Goal: Check status: Check status

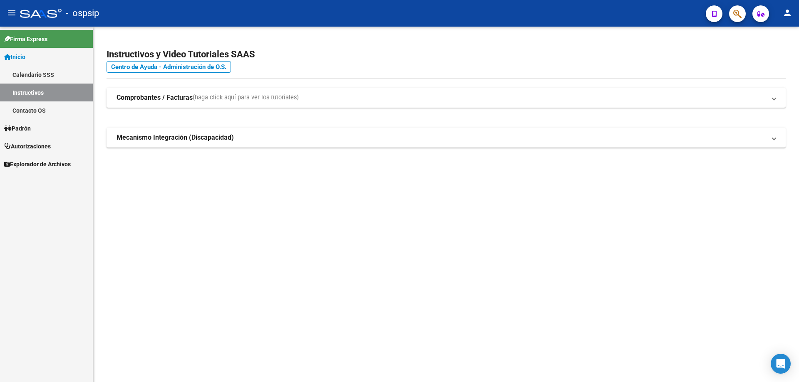
click at [36, 146] on span "Autorizaciones" at bounding box center [27, 146] width 47 height 9
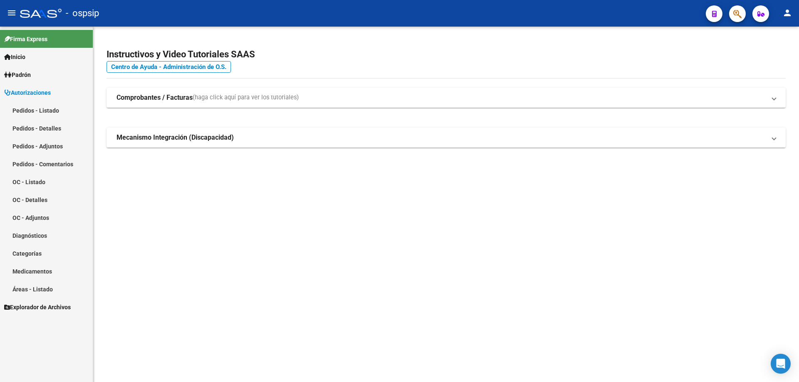
click at [56, 115] on link "Pedidos - Listado" at bounding box center [46, 111] width 93 height 18
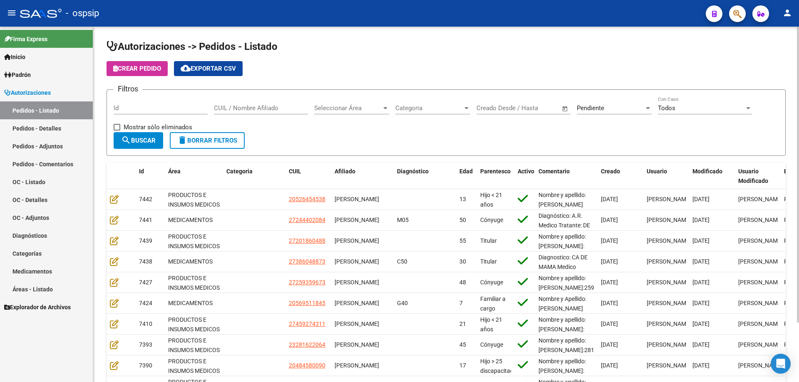
click at [139, 109] on input "Id" at bounding box center [161, 107] width 94 height 7
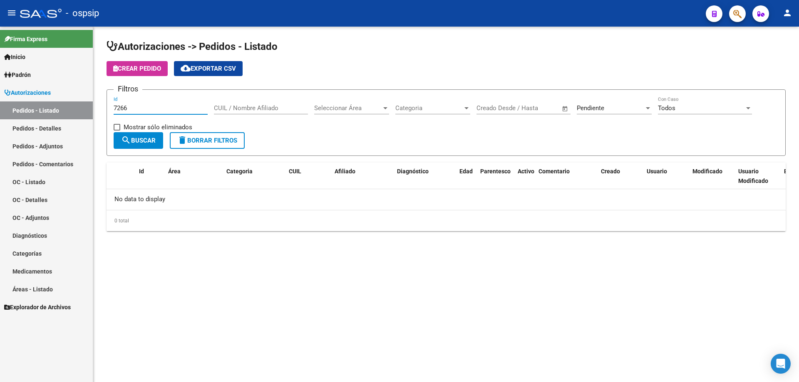
type input "7266"
click at [585, 109] on span "Pendiente" at bounding box center [590, 107] width 27 height 7
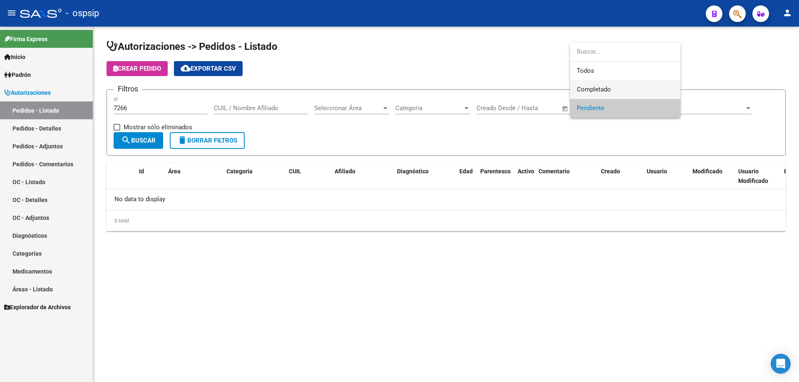
click at [583, 84] on span "Completado" at bounding box center [625, 89] width 97 height 19
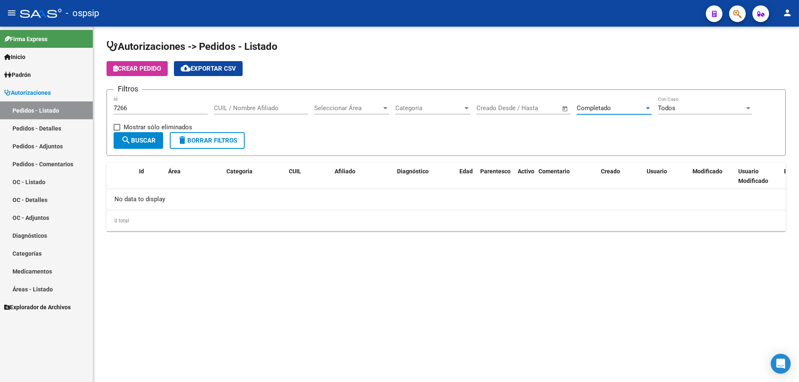
click at [131, 144] on span "search Buscar" at bounding box center [138, 140] width 35 height 7
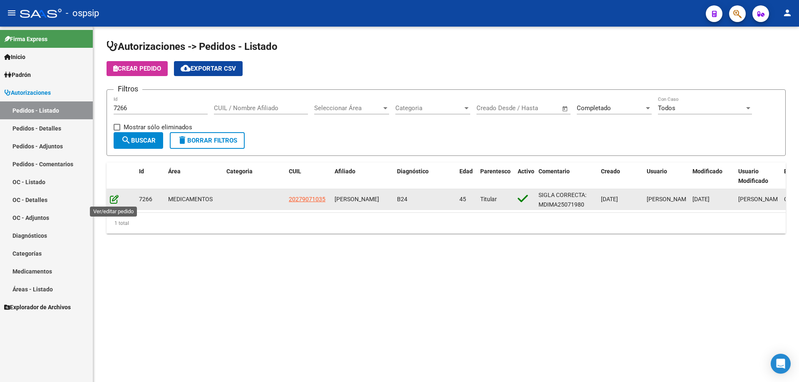
click at [114, 198] on icon at bounding box center [114, 199] width 9 height 9
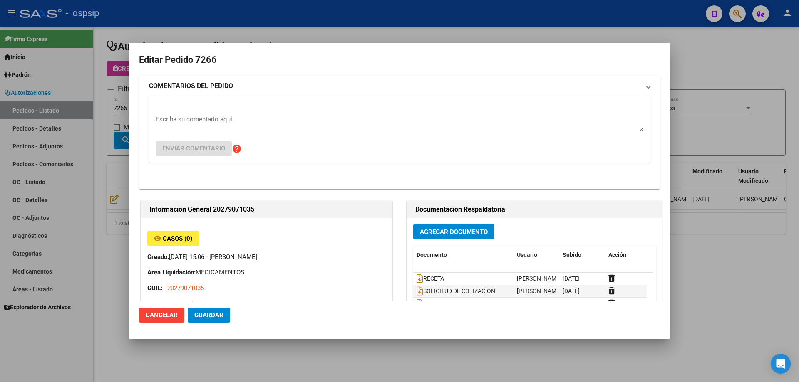
type input "Capital Federal, BELGRANO, [STREET_ADDRESS][PERSON_NAME]"
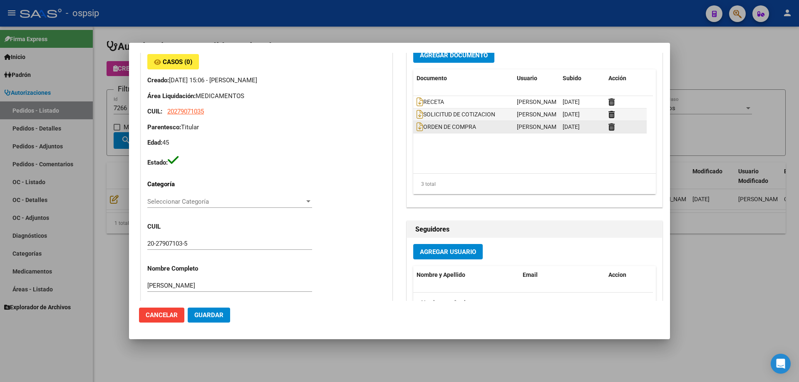
scroll to position [83, 0]
click at [416, 130] on icon at bounding box center [419, 127] width 7 height 9
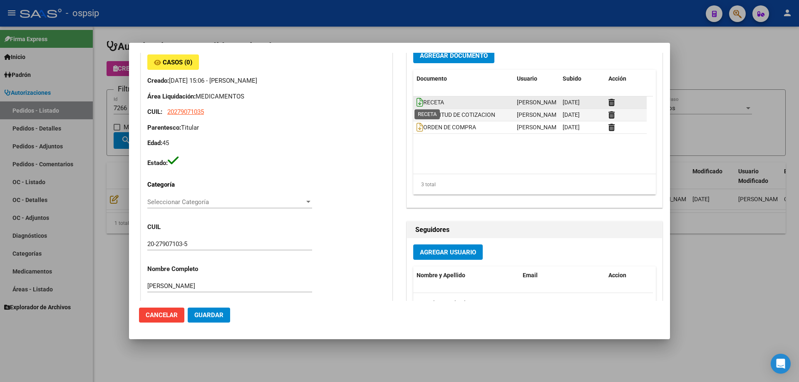
click at [416, 104] on icon at bounding box center [419, 102] width 7 height 9
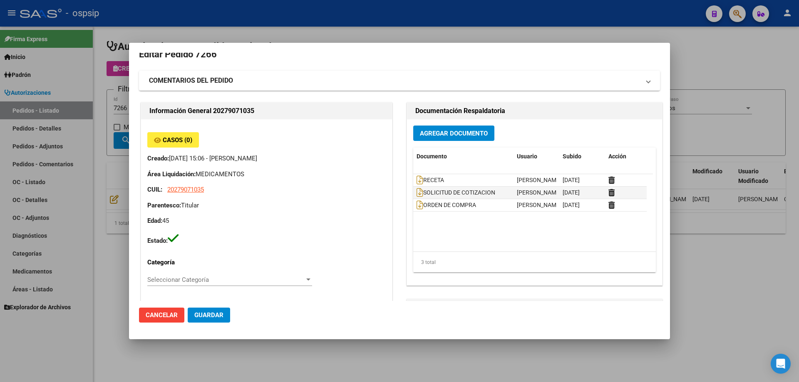
scroll to position [0, 0]
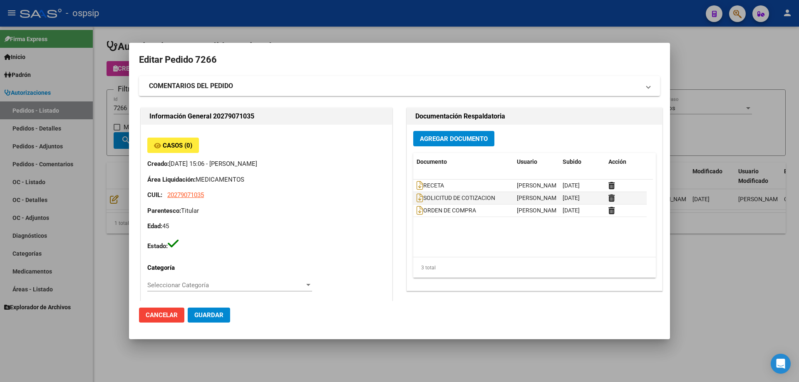
click at [419, 186] on span "RECETA" at bounding box center [429, 186] width 27 height 7
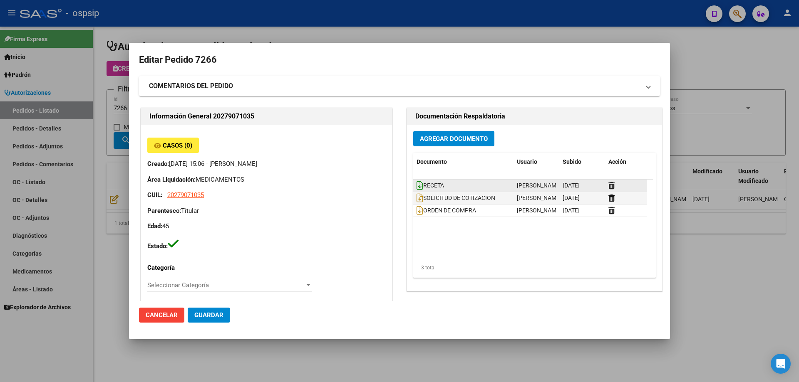
click at [418, 186] on icon at bounding box center [419, 185] width 7 height 9
drag, startPoint x: 56, startPoint y: 147, endPoint x: 78, endPoint y: 139, distance: 23.3
click at [57, 147] on div at bounding box center [399, 191] width 799 height 382
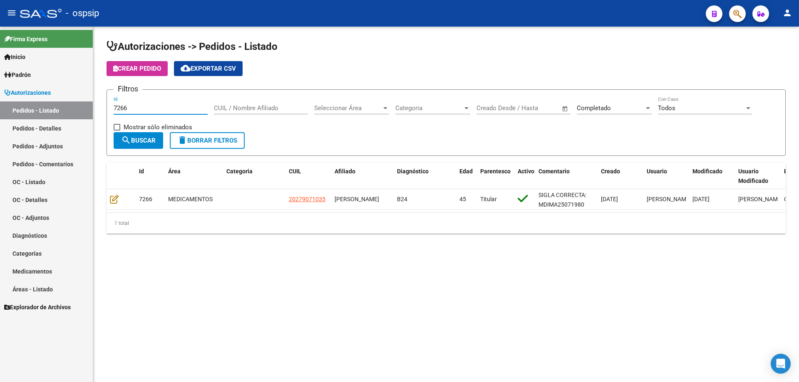
drag, startPoint x: 139, startPoint y: 109, endPoint x: 0, endPoint y: 79, distance: 142.5
click at [0, 79] on mat-sidenav-container "Firma Express Inicio Calendario SSS Instructivos Contacto OS Padrón Afiliados E…" at bounding box center [399, 205] width 799 height 356
click at [150, 142] on span "search Buscar" at bounding box center [138, 140] width 35 height 7
